Goal: Information Seeking & Learning: Learn about a topic

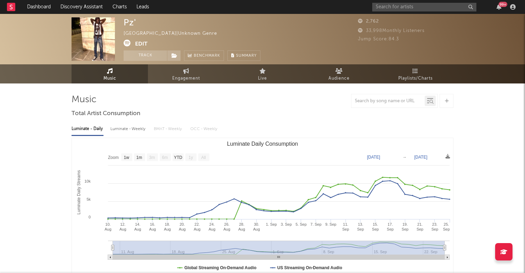
select select "1w"
click at [91, 8] on link "Discovery Assistant" at bounding box center [82, 7] width 52 height 14
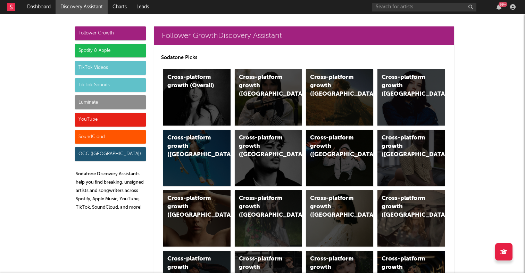
click at [108, 133] on div "SoundCloud" at bounding box center [110, 137] width 71 height 14
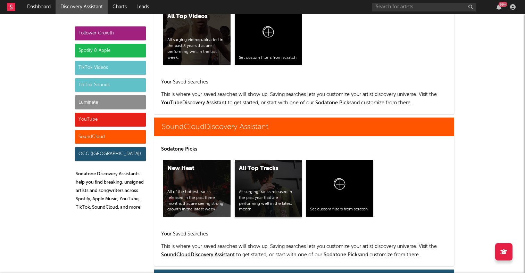
scroll to position [4170, 0]
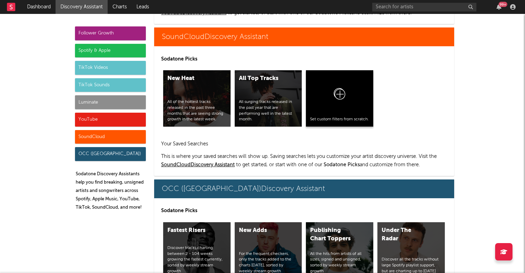
click at [354, 94] on div at bounding box center [339, 95] width 59 height 42
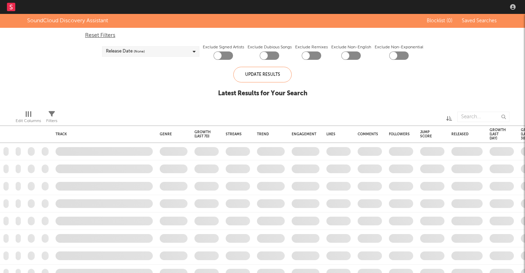
checkbox input "true"
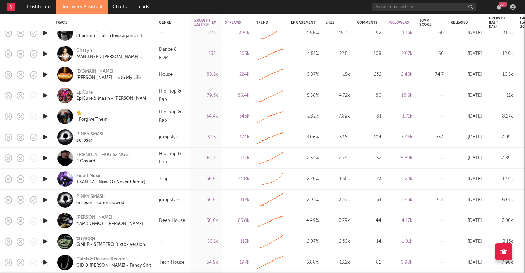
click at [47, 239] on icon "button" at bounding box center [45, 241] width 7 height 9
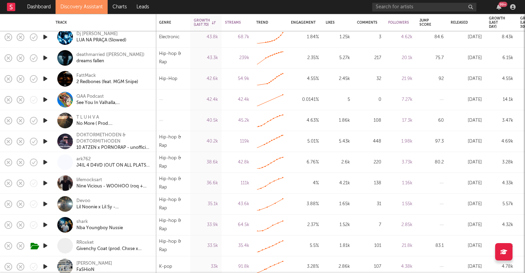
click at [46, 182] on icon "button" at bounding box center [45, 183] width 7 height 9
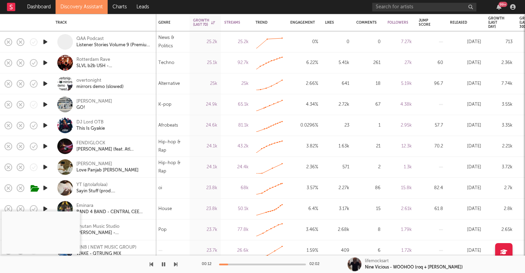
click at [44, 104] on icon "button" at bounding box center [45, 104] width 7 height 9
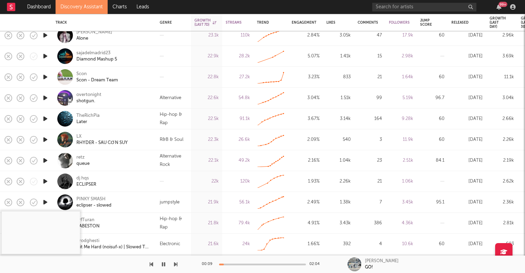
click at [46, 138] on icon "button" at bounding box center [45, 139] width 7 height 9
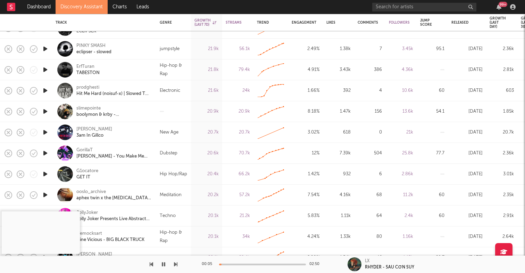
click at [45, 174] on icon "button" at bounding box center [45, 174] width 7 height 9
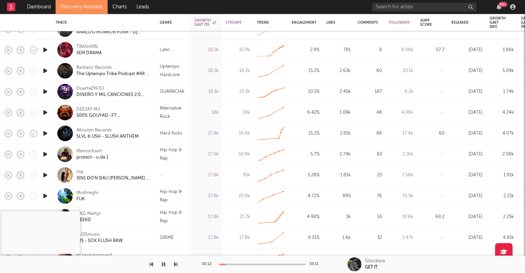
click at [46, 152] on icon "button" at bounding box center [45, 154] width 7 height 9
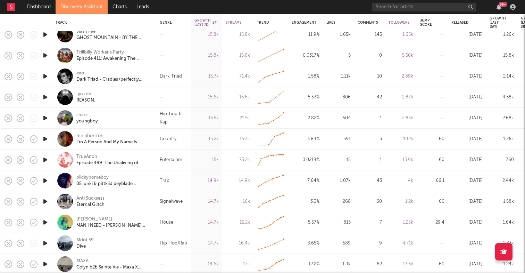
click at [43, 242] on icon "button" at bounding box center [45, 243] width 7 height 9
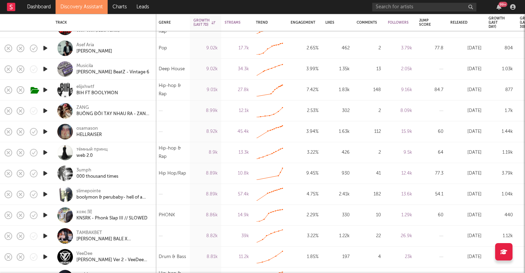
click at [45, 171] on icon "button" at bounding box center [45, 173] width 7 height 9
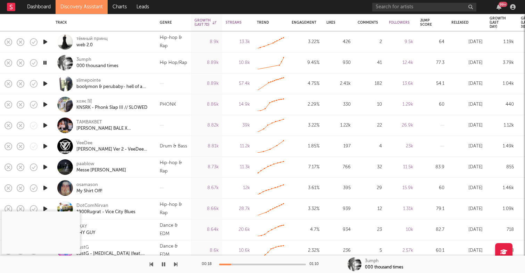
click at [45, 165] on icon "button" at bounding box center [45, 167] width 7 height 9
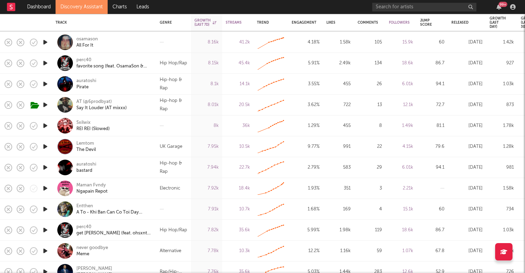
click at [46, 168] on icon "button" at bounding box center [45, 167] width 7 height 9
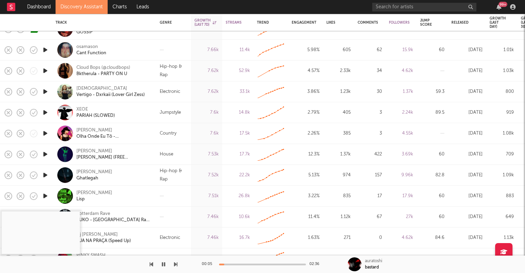
click at [47, 174] on icon "button" at bounding box center [45, 175] width 7 height 9
click at [227, 262] on div "00:02 01:38" at bounding box center [263, 263] width 122 height 17
click at [227, 262] on div "00:03 01:38" at bounding box center [263, 263] width 122 height 17
click at [228, 264] on div at bounding box center [262, 264] width 87 height 2
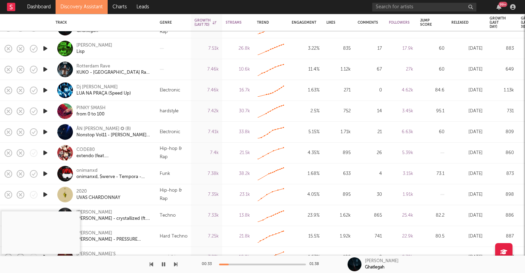
click at [44, 153] on icon "button" at bounding box center [45, 152] width 7 height 9
click at [226, 263] on div "00:01 05:06" at bounding box center [263, 263] width 122 height 17
click at [228, 264] on div at bounding box center [262, 264] width 87 height 2
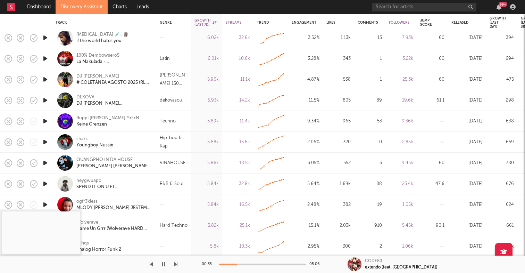
click at [46, 139] on icon "button" at bounding box center [45, 142] width 7 height 9
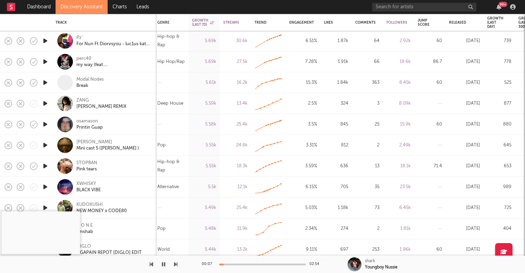
click at [238, 264] on div at bounding box center [262, 264] width 87 height 2
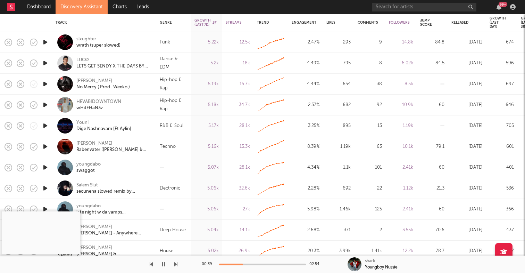
click at [44, 106] on icon "button" at bounding box center [45, 104] width 7 height 9
click at [226, 264] on div at bounding box center [262, 264] width 87 height 2
click at [47, 83] on icon "button" at bounding box center [45, 84] width 7 height 9
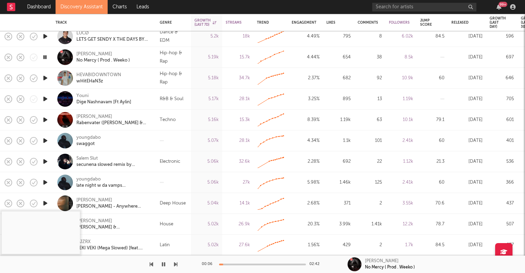
click at [86, 6] on link "Discovery Assistant" at bounding box center [82, 7] width 52 height 14
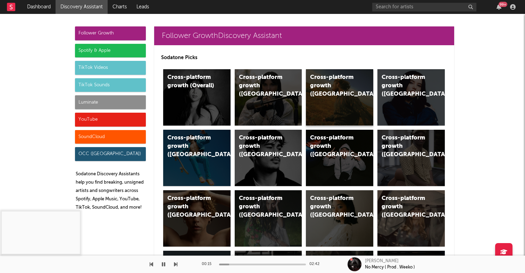
click at [322, 85] on div "Cross-platform growth ([GEOGRAPHIC_DATA])" at bounding box center [333, 85] width 47 height 25
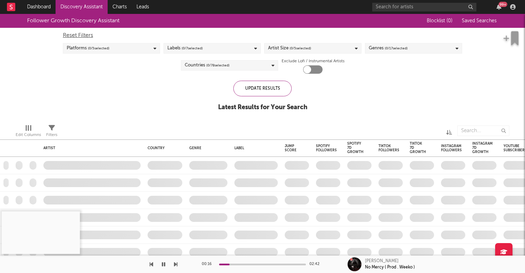
checkbox input "true"
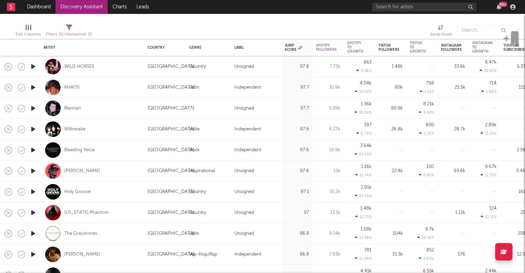
click at [32, 171] on icon "button" at bounding box center [33, 170] width 7 height 9
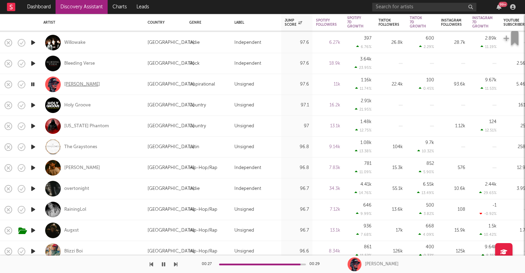
click at [79, 81] on div "Jordan Ramble" at bounding box center [82, 84] width 36 height 6
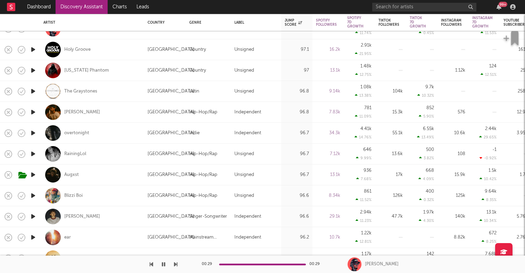
click at [36, 154] on icon "button" at bounding box center [33, 153] width 7 height 9
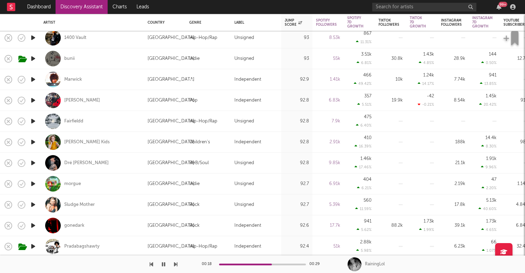
click at [34, 120] on icon "button" at bounding box center [33, 121] width 7 height 9
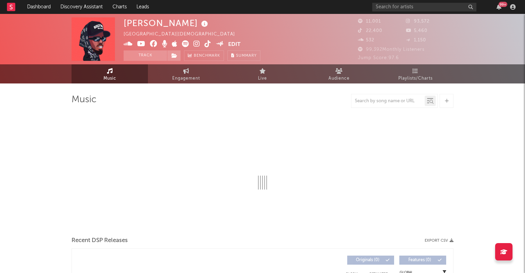
select select "6m"
